Goal: Information Seeking & Learning: Learn about a topic

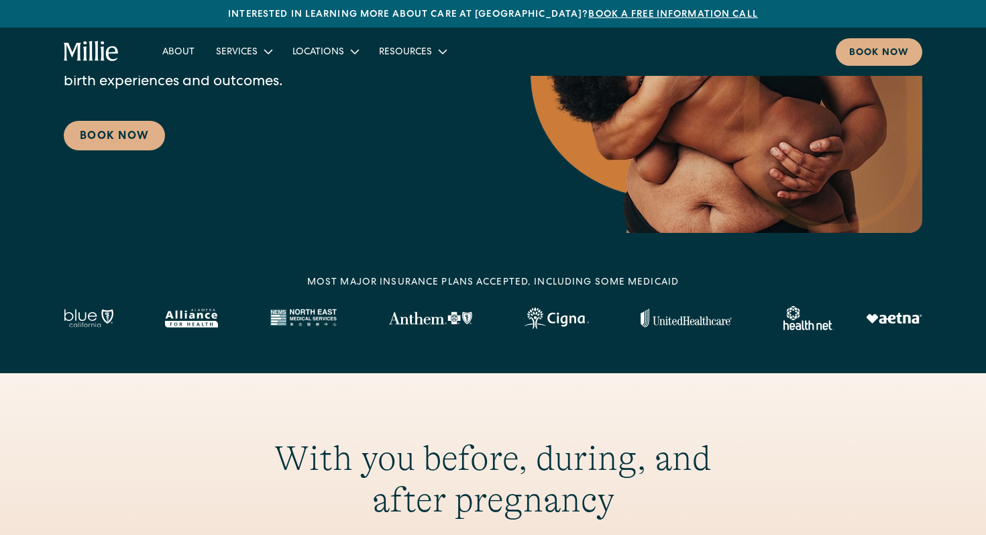
scroll to position [301, 0]
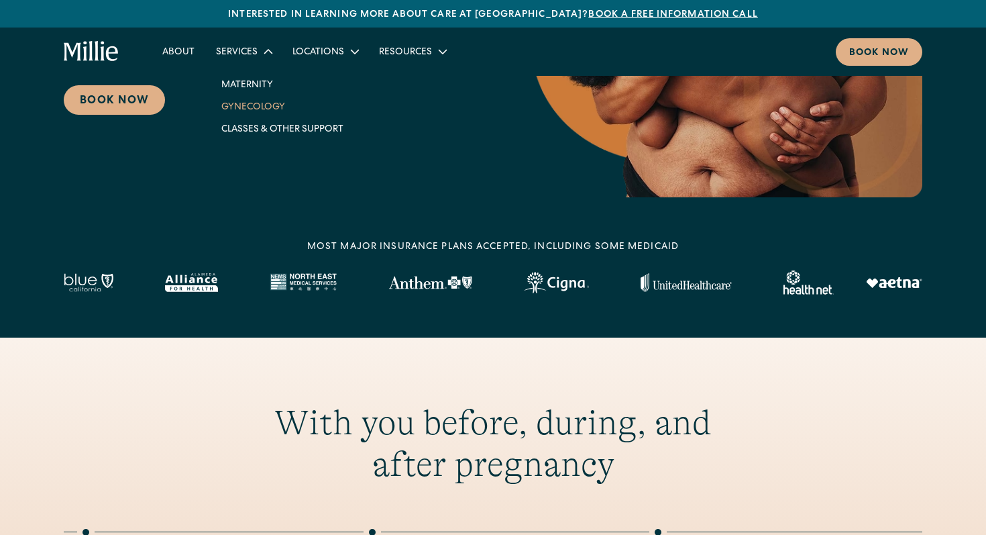
click at [275, 117] on link "Gynecology" at bounding box center [283, 106] width 144 height 22
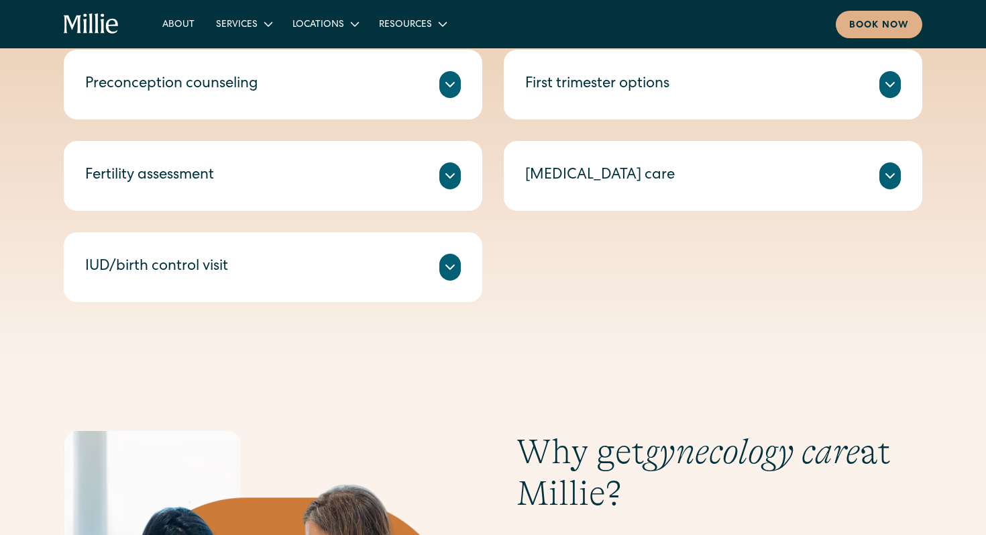
scroll to position [818, 0]
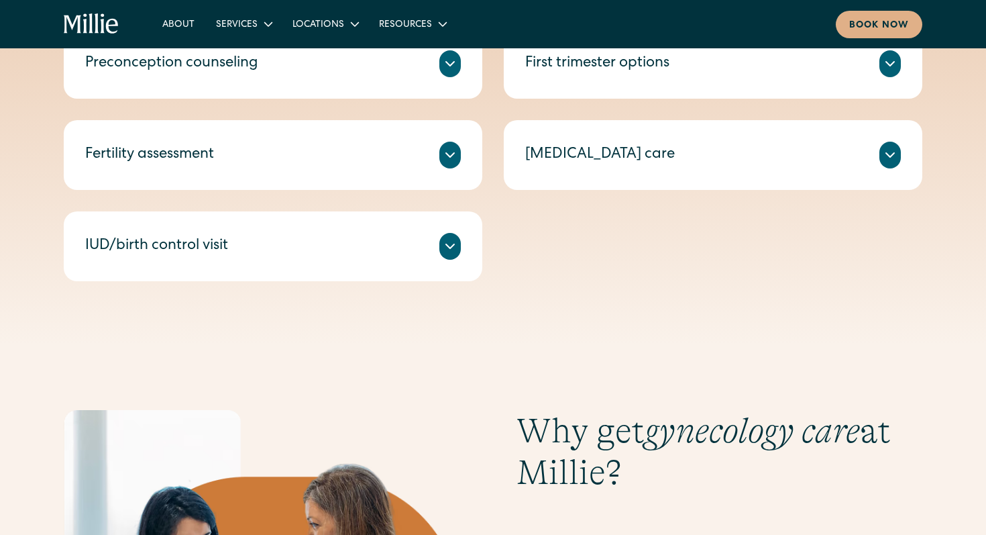
click at [442, 254] on icon at bounding box center [450, 246] width 16 height 16
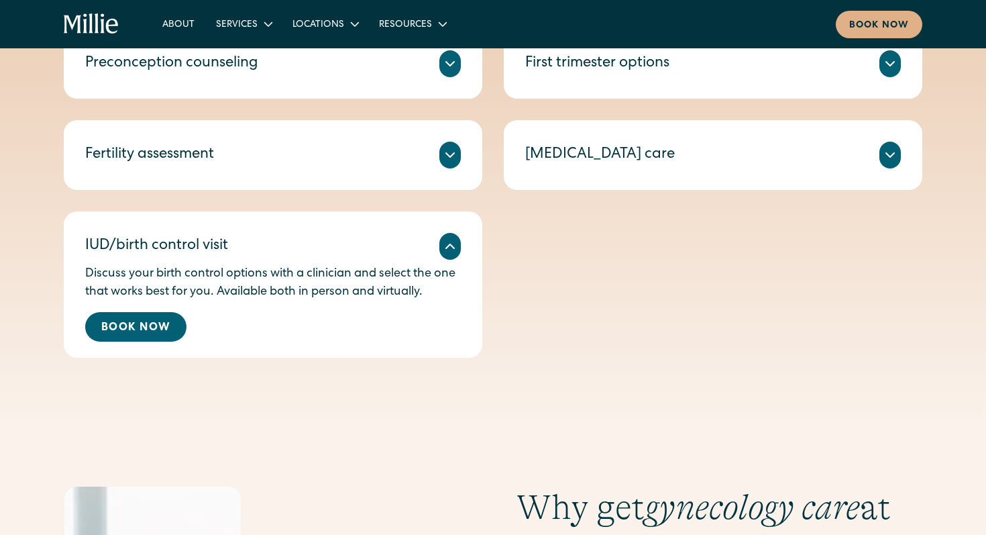
scroll to position [961, 0]
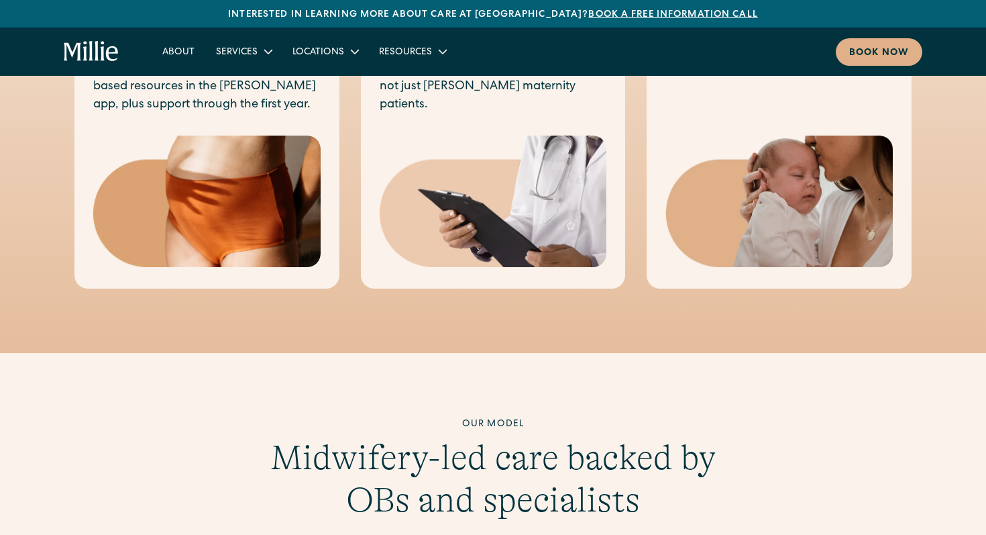
scroll to position [940, 0]
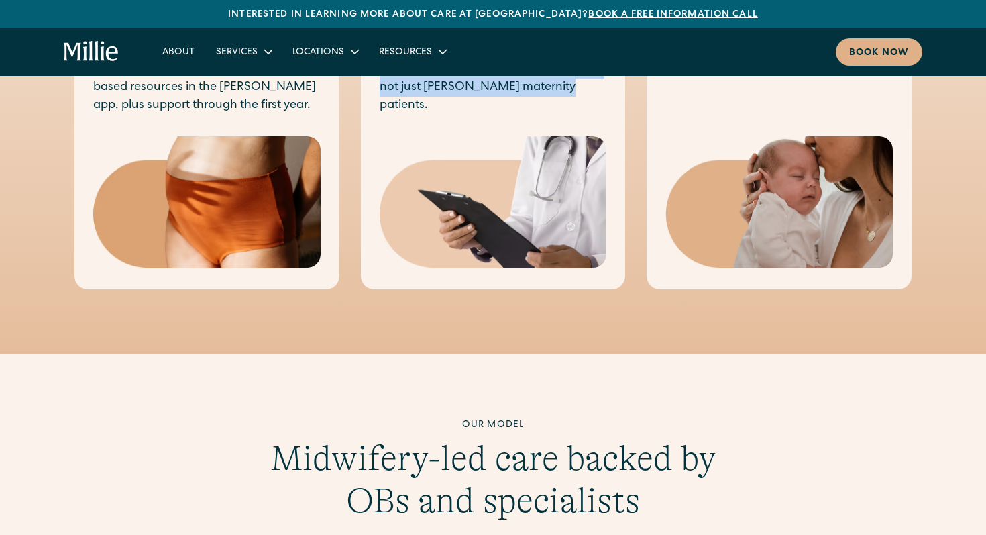
drag, startPoint x: 502, startPoint y: 175, endPoint x: 520, endPoint y: 309, distance: 134.8
click at [520, 290] on div "Gynecology Compassionate gynecology care with in-person and virtual services in…" at bounding box center [493, 102] width 265 height 375
click at [502, 115] on p "Compassionate gynecology care with in-person and virtual services including ann…" at bounding box center [493, 42] width 227 height 145
drag, startPoint x: 533, startPoint y: 289, endPoint x: 478, endPoint y: 215, distance: 92.0
click at [478, 115] on p "Compassionate gynecology care with in-person and virtual services including ann…" at bounding box center [493, 42] width 227 height 145
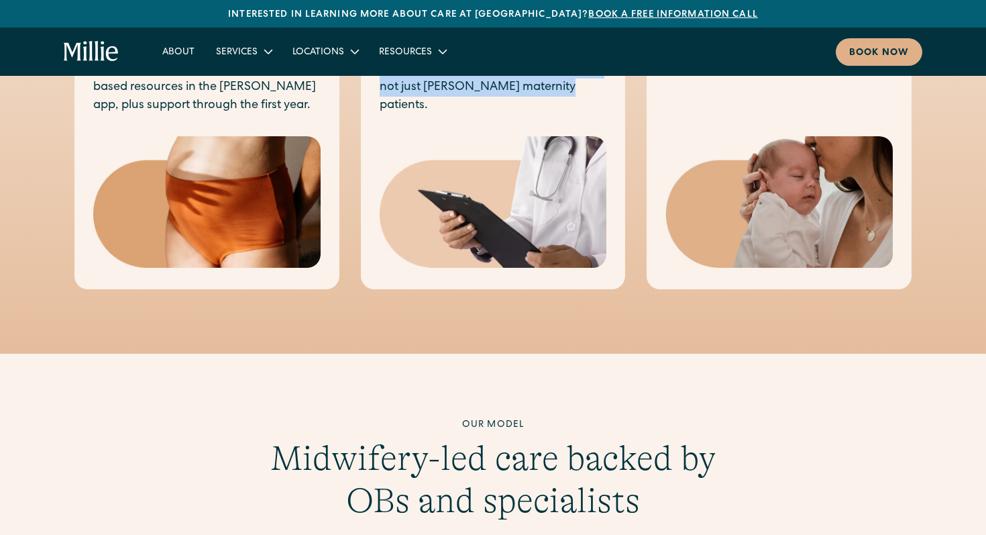
click at [478, 115] on p "Compassionate gynecology care with in-person and virtual services including ann…" at bounding box center [493, 42] width 227 height 145
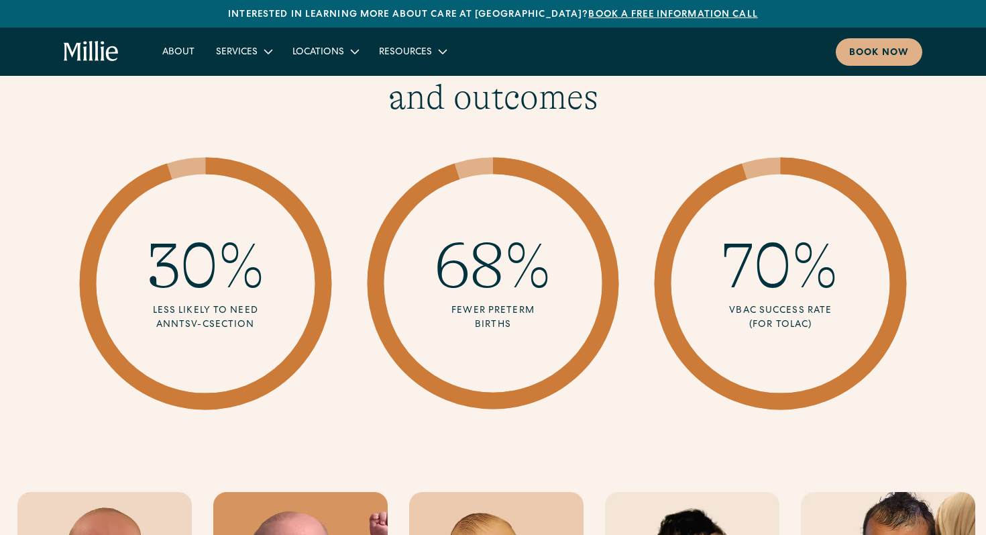
scroll to position [2072, 0]
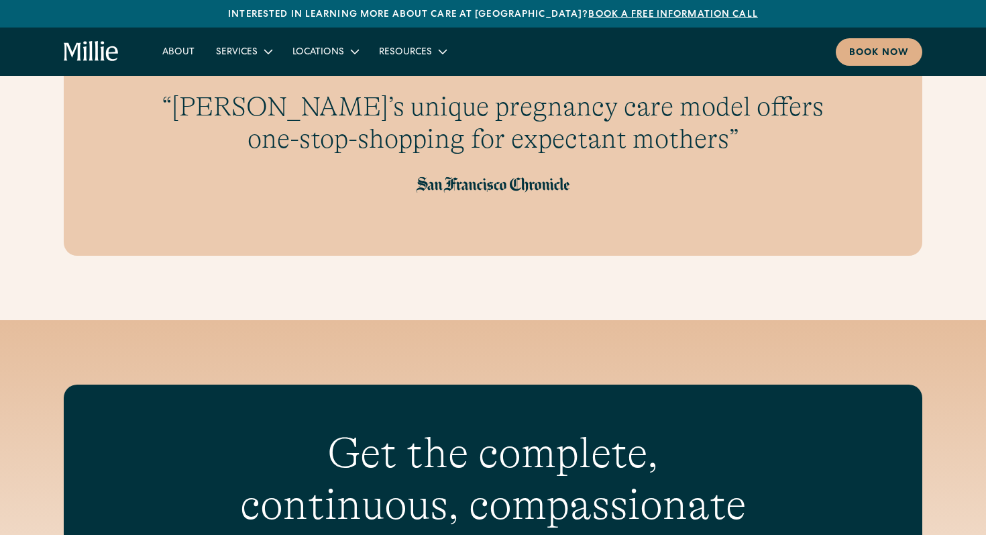
scroll to position [4380, 0]
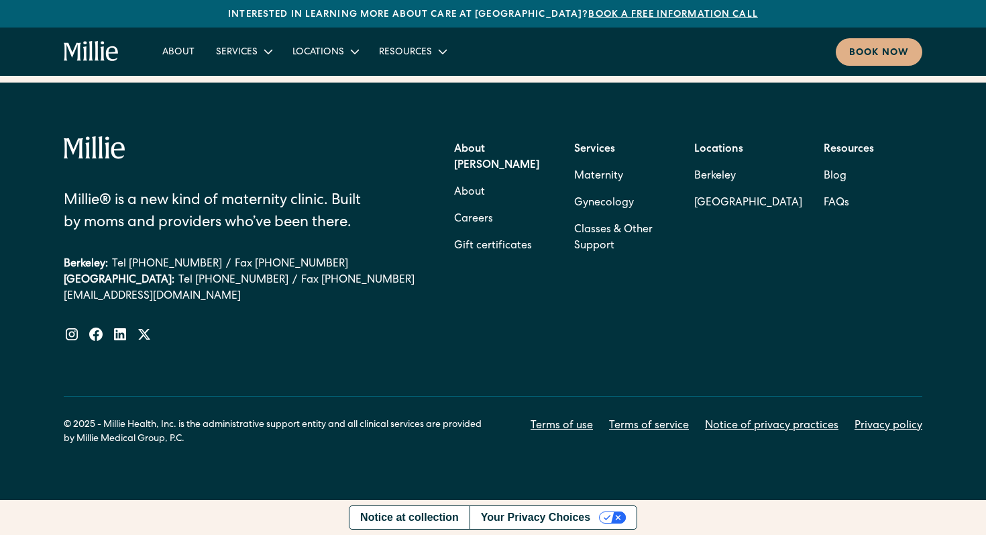
scroll to position [6526, 0]
click at [606, 217] on link "Gynecology" at bounding box center [604, 203] width 60 height 27
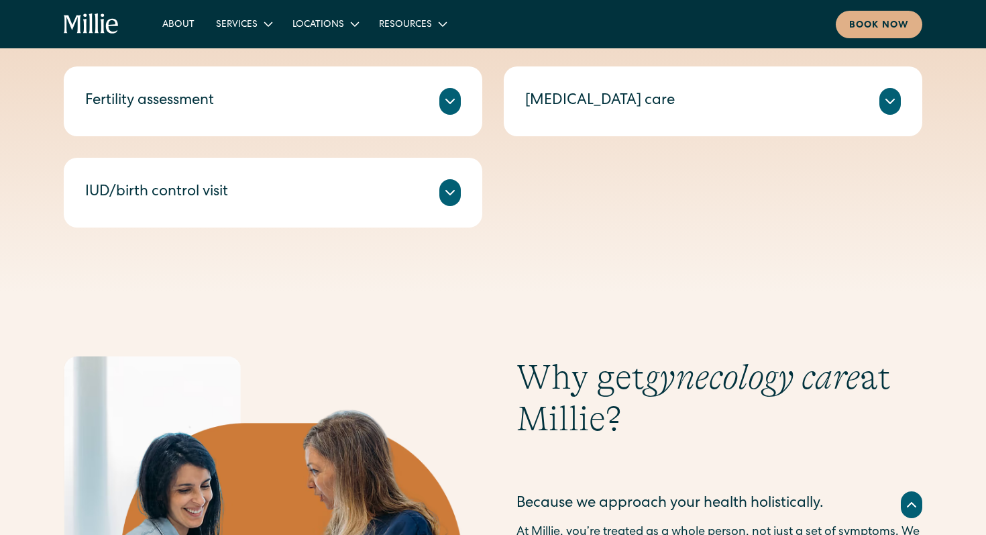
scroll to position [738, 0]
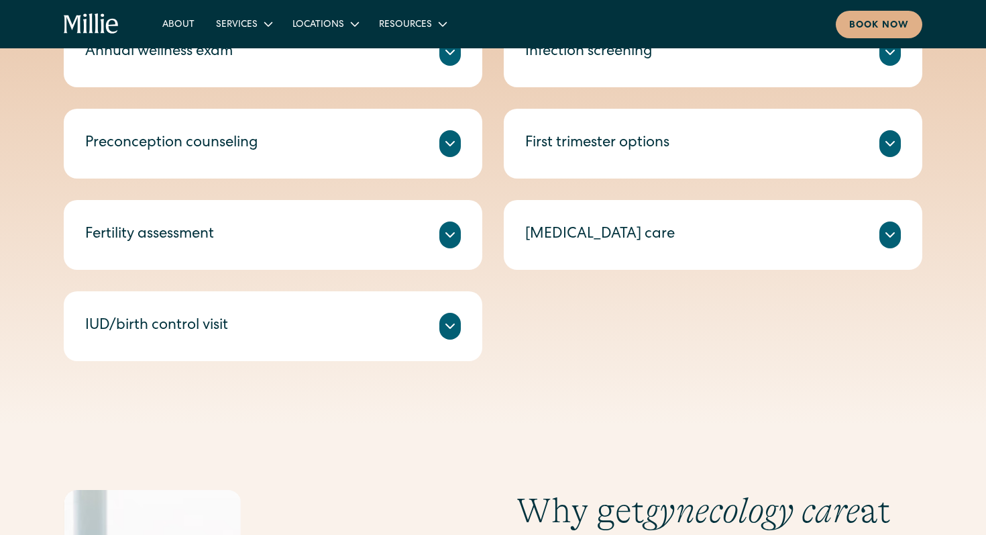
click at [894, 146] on icon at bounding box center [890, 144] width 8 height 4
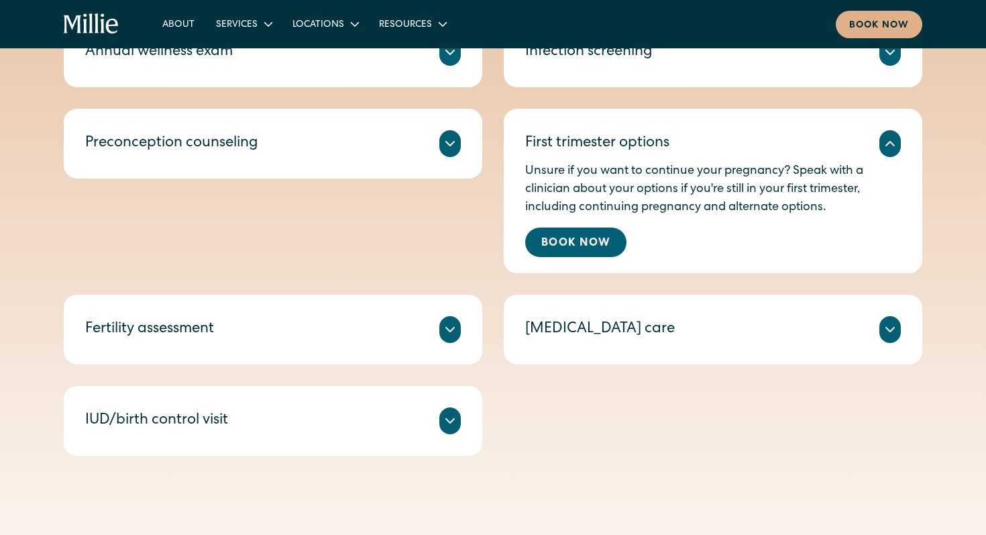
click at [897, 152] on icon at bounding box center [890, 143] width 16 height 16
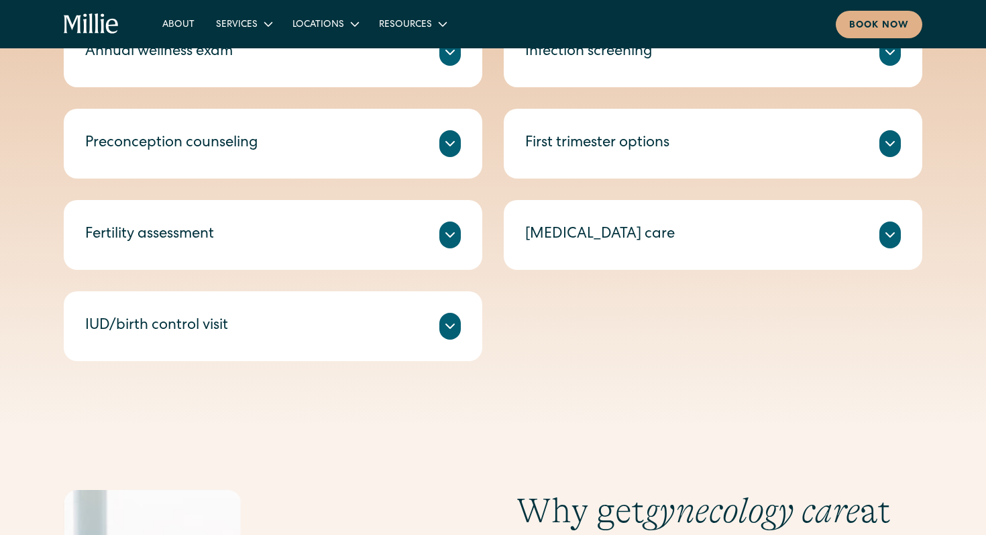
click at [442, 60] on icon at bounding box center [450, 52] width 16 height 16
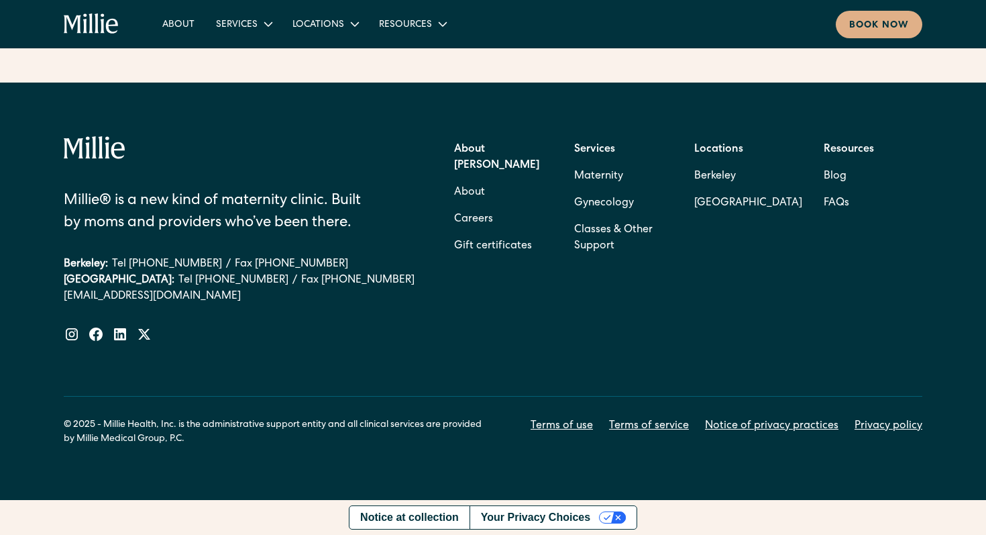
scroll to position [3290, 0]
